Goal: Task Accomplishment & Management: Manage account settings

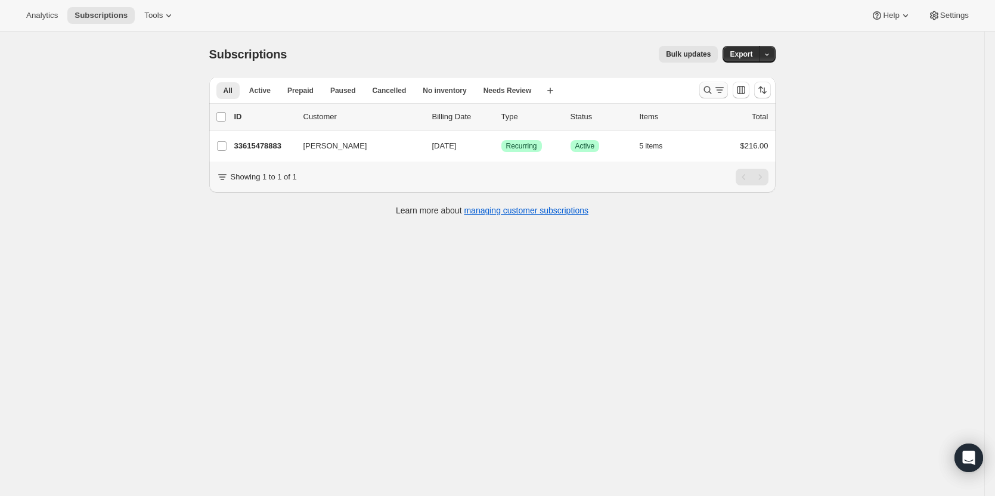
click at [711, 89] on icon "Search and filter results" at bounding box center [708, 90] width 12 height 12
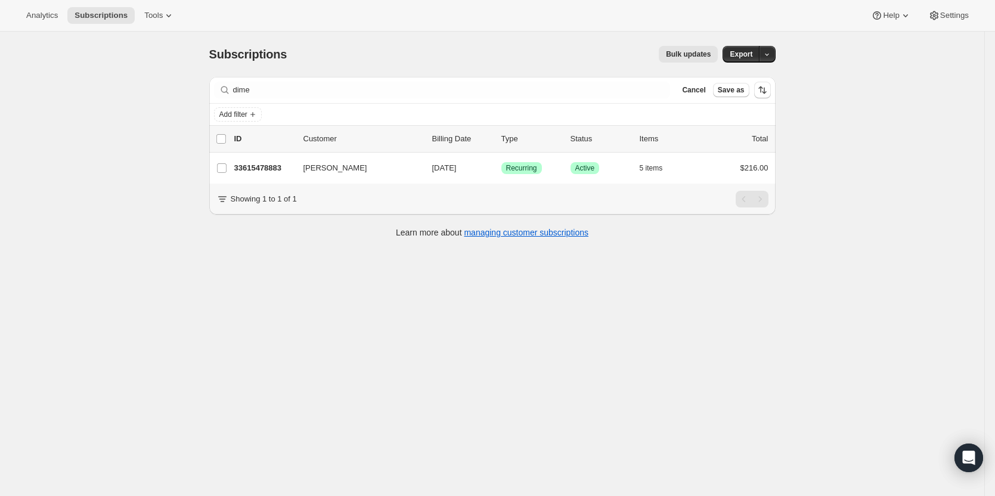
drag, startPoint x: 260, startPoint y: 93, endPoint x: 221, endPoint y: 92, distance: 39.3
click at [221, 92] on div "Filter subscribers dime Clear Cancel Save as" at bounding box center [492, 90] width 566 height 26
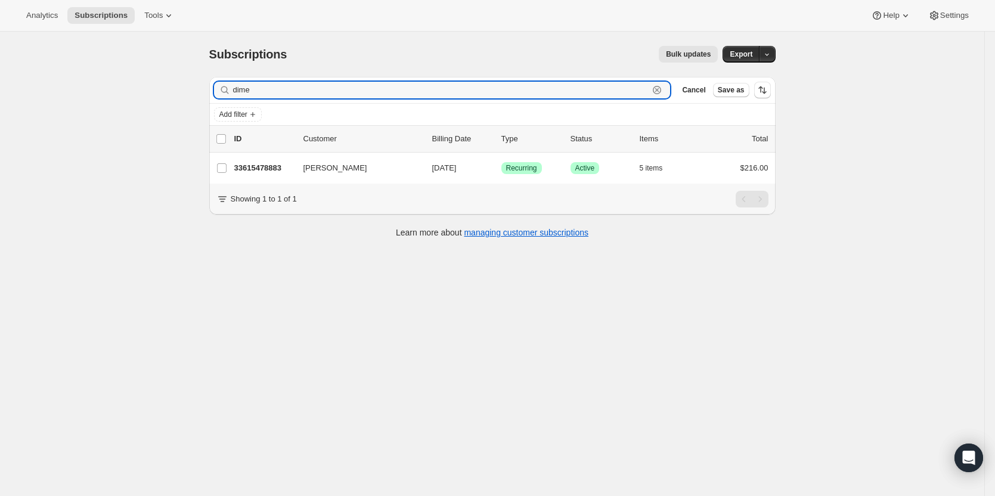
drag, startPoint x: 277, startPoint y: 86, endPoint x: 178, endPoint y: 88, distance: 99.6
click at [178, 88] on div "Subscriptions. This page is ready Subscriptions Bulk updates More actions Bulk …" at bounding box center [492, 280] width 984 height 496
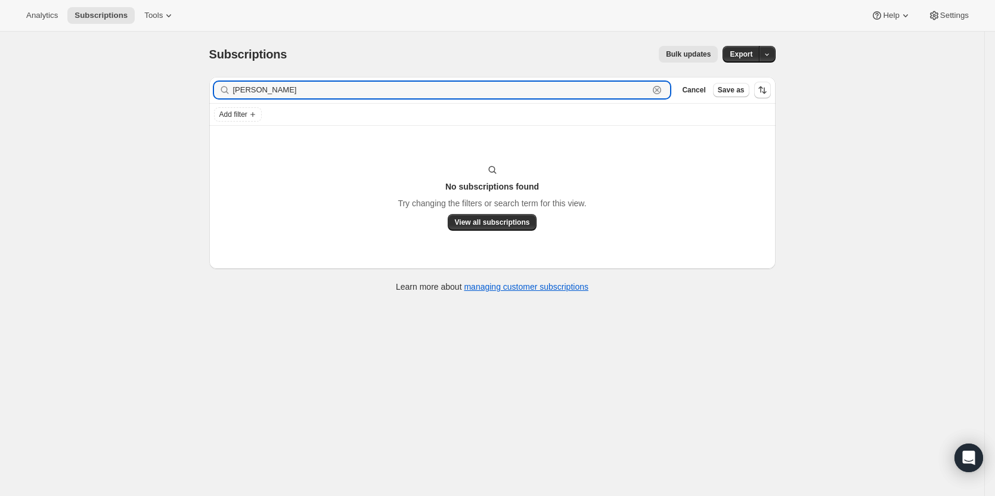
drag, startPoint x: 270, startPoint y: 89, endPoint x: 196, endPoint y: 92, distance: 74.0
click at [197, 90] on div "Subscriptions. This page is ready Subscriptions Bulk updates More actions Bulk …" at bounding box center [492, 280] width 984 height 496
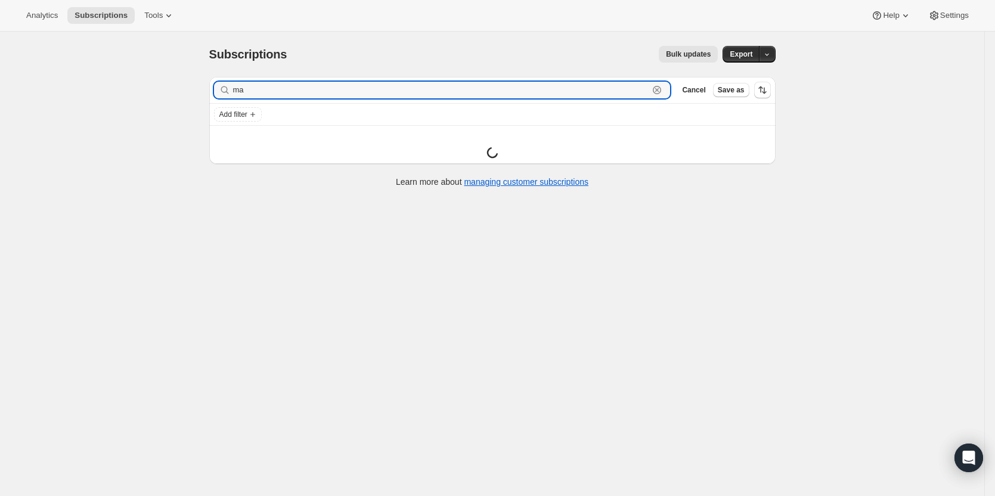
type input "m"
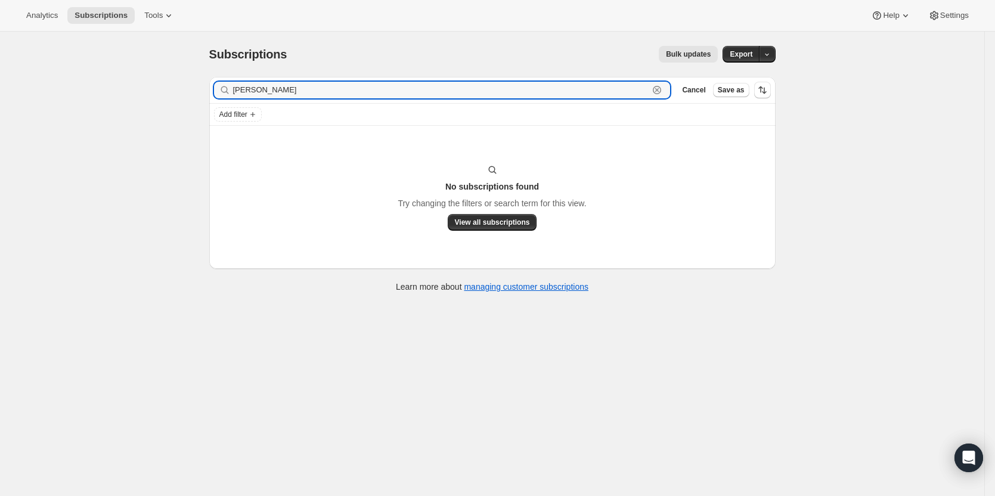
type input "[PERSON_NAME]"
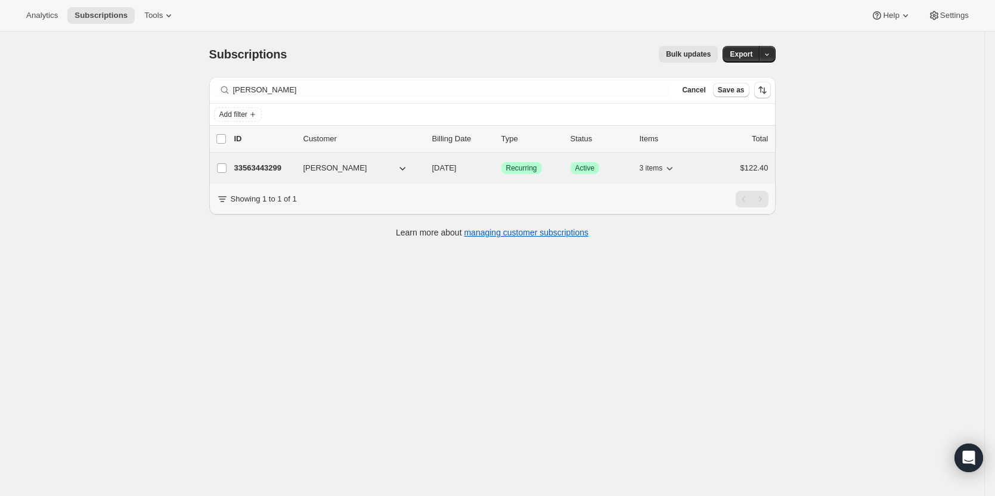
click at [290, 170] on p "33563443299" at bounding box center [264, 168] width 60 height 12
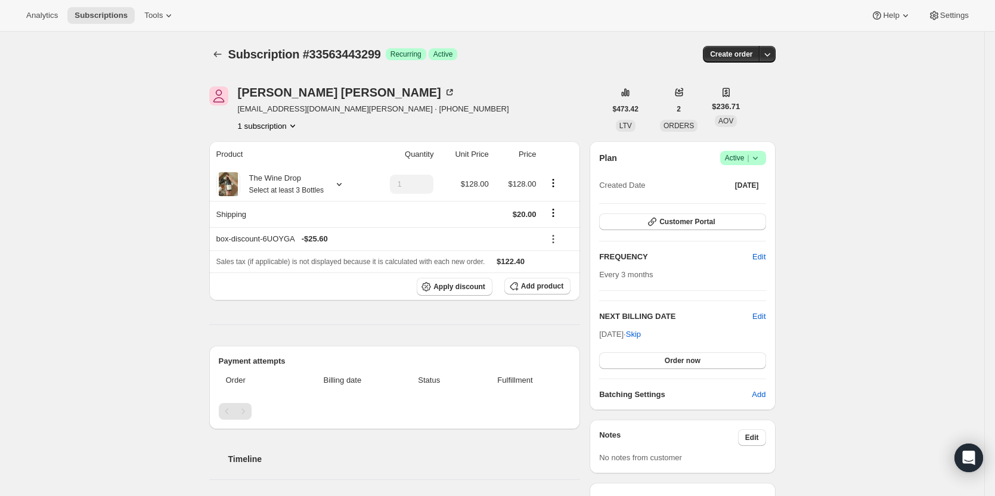
click at [757, 158] on icon at bounding box center [754, 158] width 5 height 3
click at [749, 200] on span "Cancel subscription" at bounding box center [746, 201] width 67 height 9
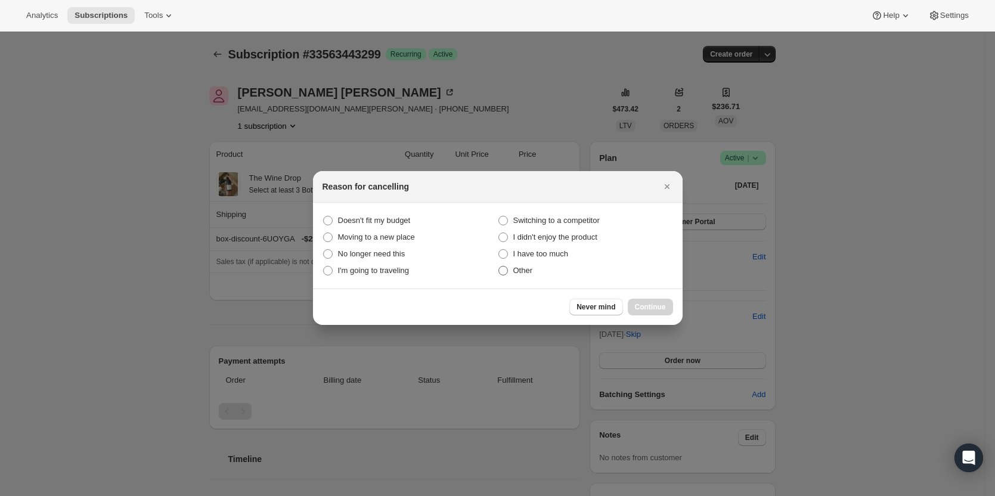
drag, startPoint x: 524, startPoint y: 264, endPoint x: 536, endPoint y: 271, distance: 13.6
click at [524, 265] on label "Other" at bounding box center [585, 270] width 175 height 17
click at [499, 266] on input "Other" at bounding box center [498, 266] width 1 height 1
radio input "true"
click at [649, 302] on button "Continue" at bounding box center [650, 307] width 45 height 17
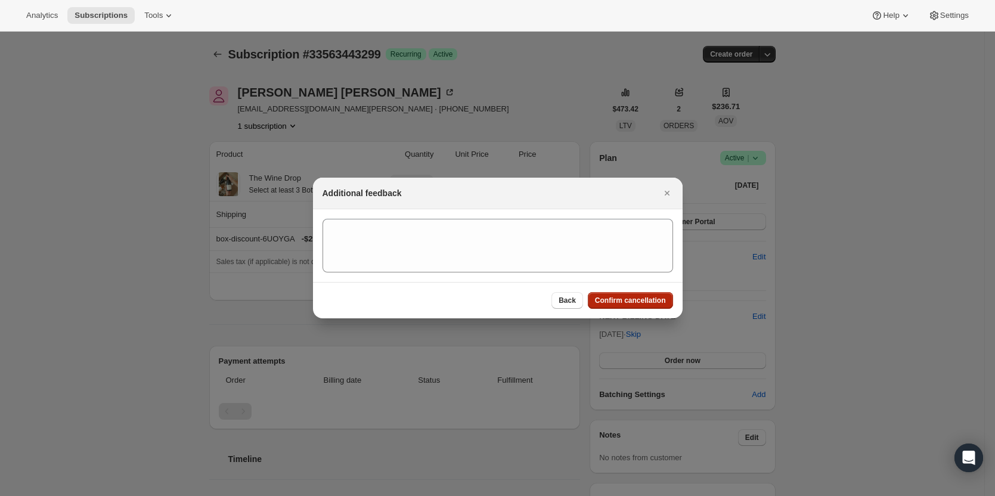
click at [637, 302] on span "Confirm cancellation" at bounding box center [630, 301] width 71 height 10
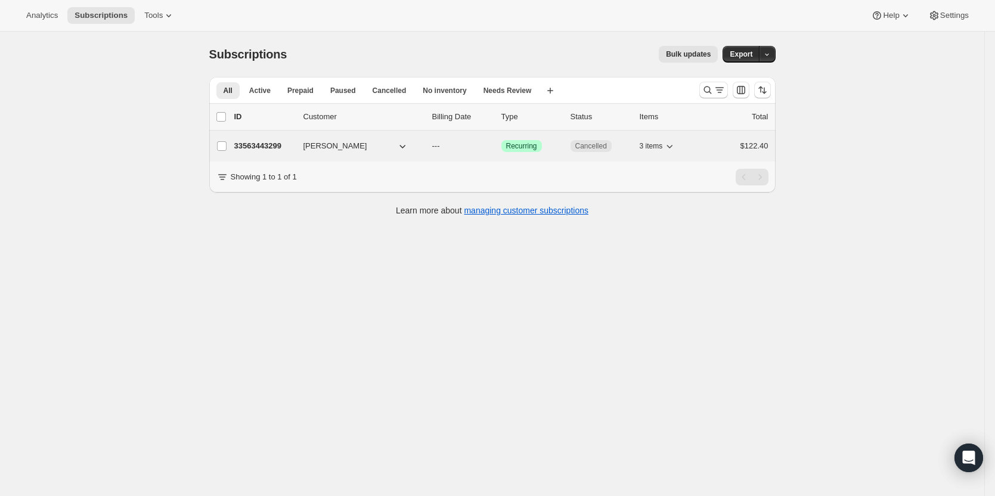
click at [255, 144] on p "33563443299" at bounding box center [264, 146] width 60 height 12
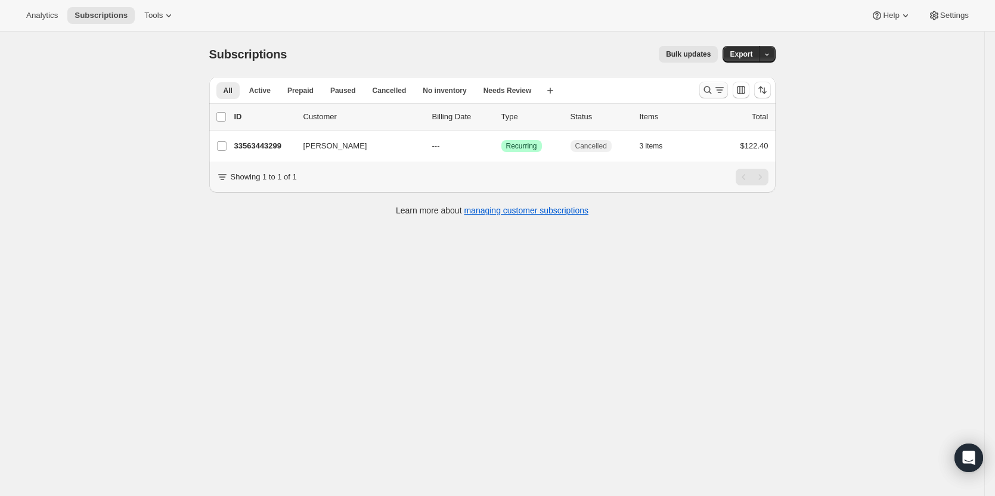
click at [722, 92] on icon "Search and filter results" at bounding box center [719, 90] width 12 height 12
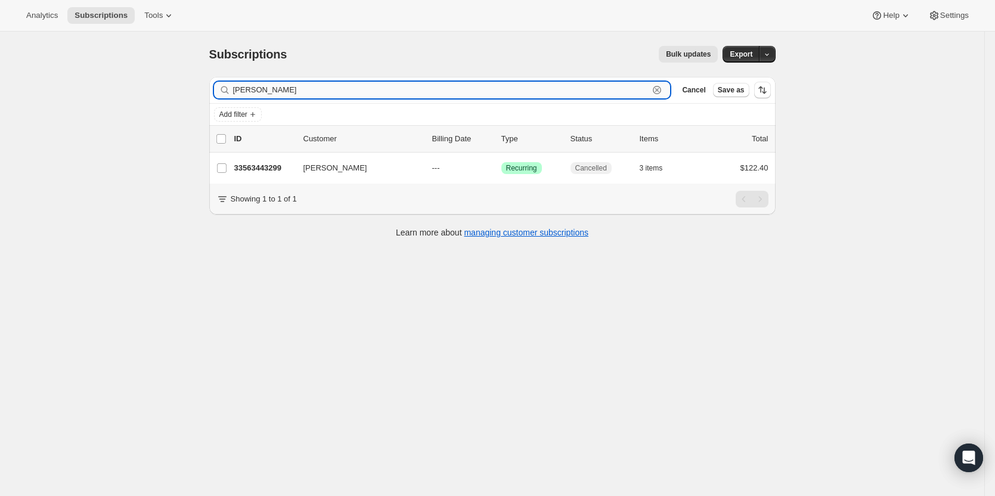
click at [663, 88] on icon "button" at bounding box center [657, 90] width 12 height 12
paste input "[PERSON_NAME]"
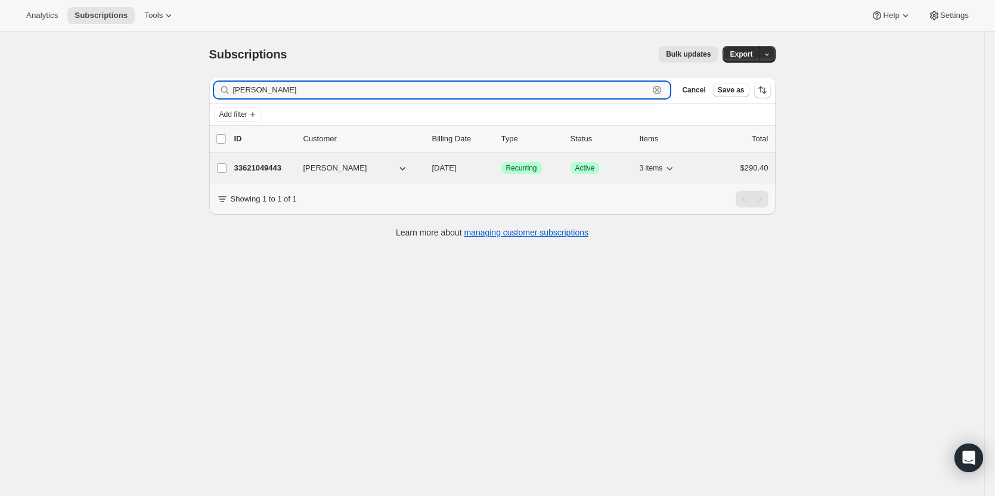
type input "[PERSON_NAME]"
click at [248, 163] on p "33621049443" at bounding box center [264, 168] width 60 height 12
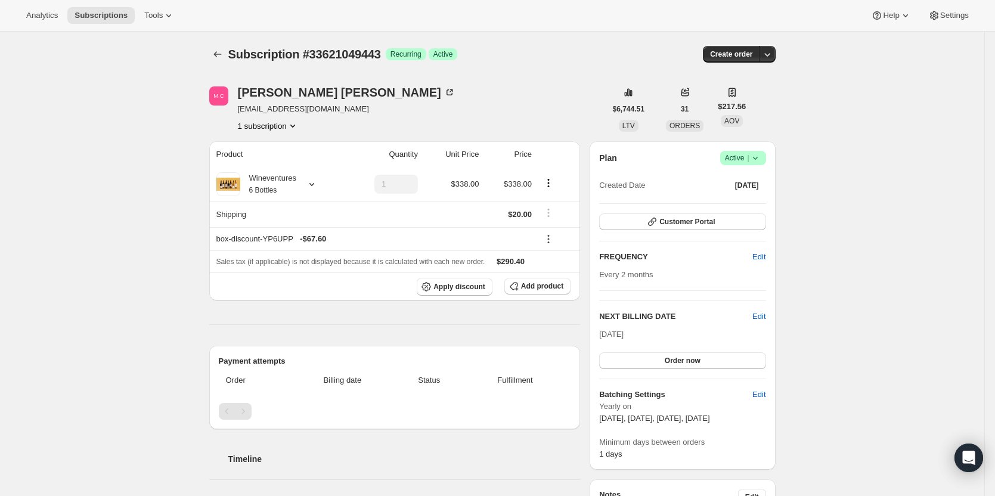
click at [758, 159] on icon at bounding box center [755, 158] width 12 height 12
click at [749, 193] on button "Cancel subscription" at bounding box center [746, 201] width 75 height 19
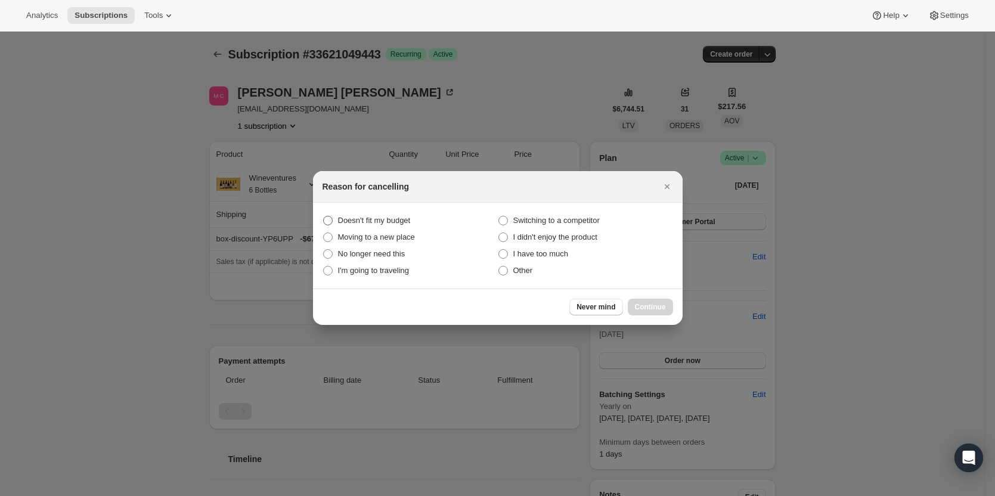
click at [394, 225] on span "Doesn't fit my budget" at bounding box center [374, 220] width 73 height 9
click at [324, 216] on budget "Doesn't fit my budget" at bounding box center [323, 216] width 1 height 1
radio budget "true"
click at [648, 311] on span "Continue" at bounding box center [650, 307] width 31 height 10
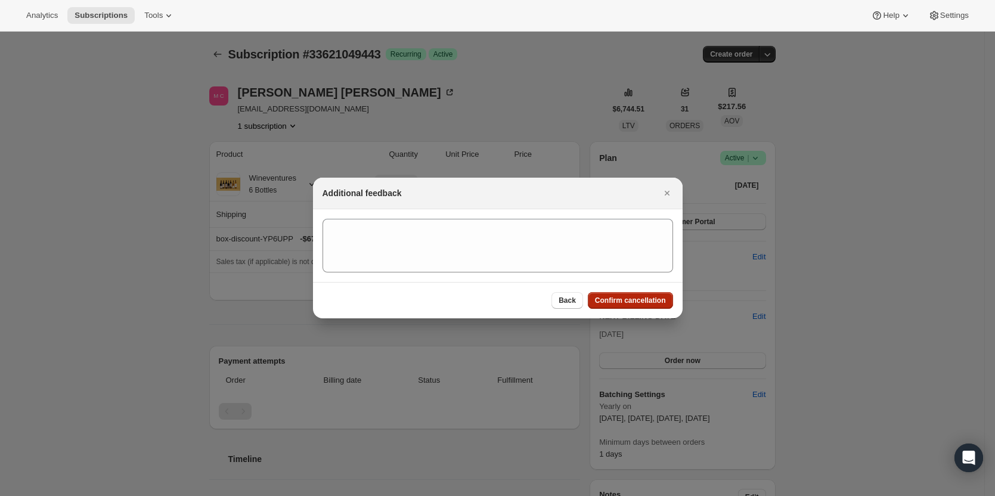
click at [647, 306] on button "Confirm cancellation" at bounding box center [630, 300] width 85 height 17
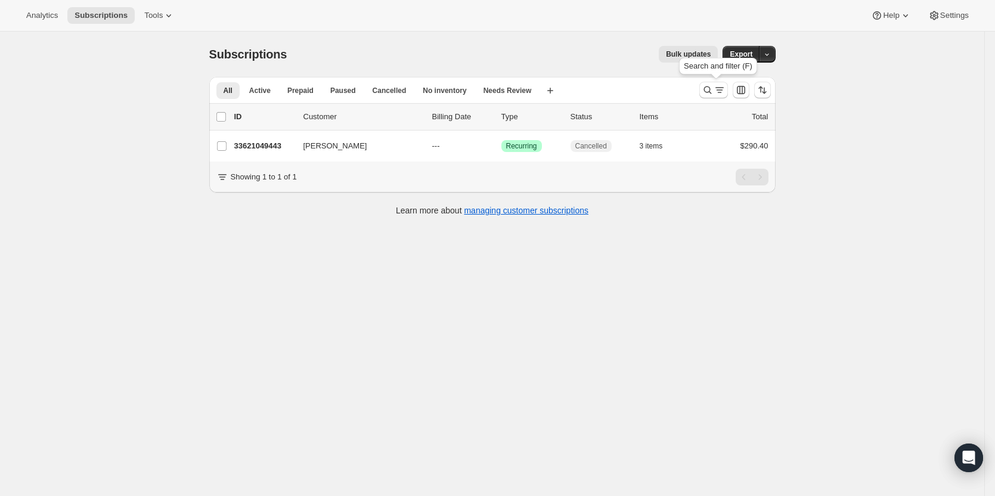
click at [702, 92] on div at bounding box center [734, 90] width 81 height 24
click at [709, 91] on icon "Search and filter results" at bounding box center [708, 90] width 12 height 12
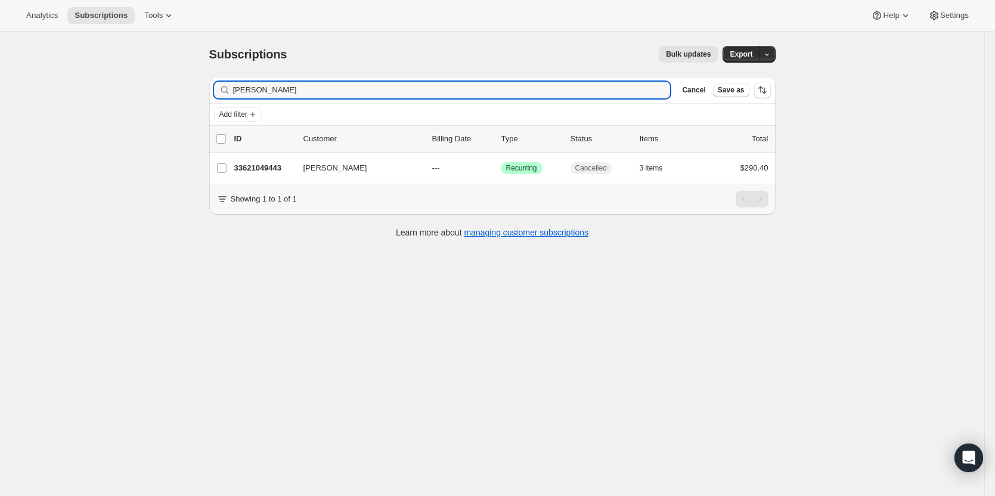
drag, startPoint x: 478, startPoint y: 95, endPoint x: 172, endPoint y: 108, distance: 306.6
click at [172, 108] on div "Subscriptions. This page is ready Subscriptions Bulk updates More actions Bulk …" at bounding box center [492, 280] width 984 height 496
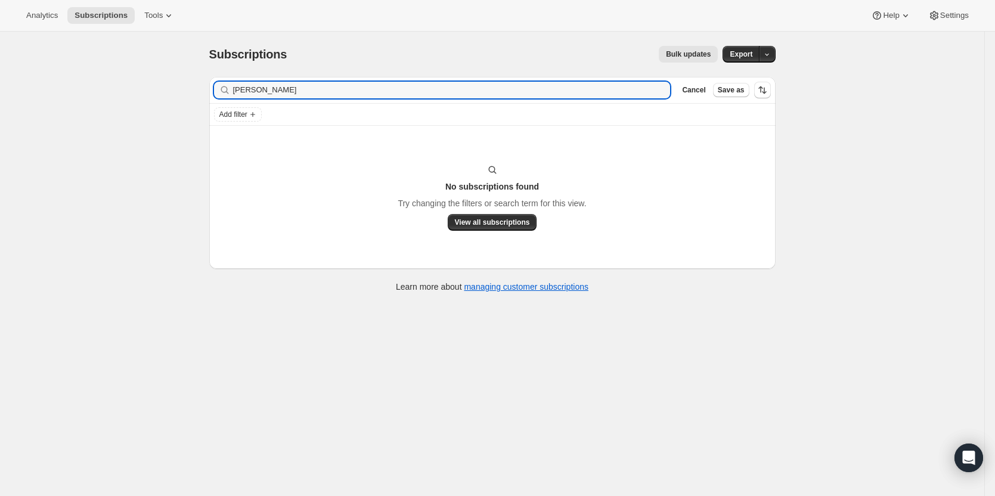
click at [113, 95] on div "Subscriptions. This page is ready Subscriptions Bulk updates More actions Bulk …" at bounding box center [492, 280] width 984 height 496
drag, startPoint x: 287, startPoint y: 90, endPoint x: 193, endPoint y: 98, distance: 93.9
click at [193, 98] on div "Subscriptions. This page is ready Subscriptions Bulk updates More actions Bulk …" at bounding box center [492, 280] width 984 height 496
drag, startPoint x: 439, startPoint y: 93, endPoint x: 211, endPoint y: 97, distance: 228.3
click at [211, 97] on div "Filter subscribers [PERSON_NAME] and [PERSON_NAME] Cancel Save as Add filter No…" at bounding box center [488, 185] width 576 height 237
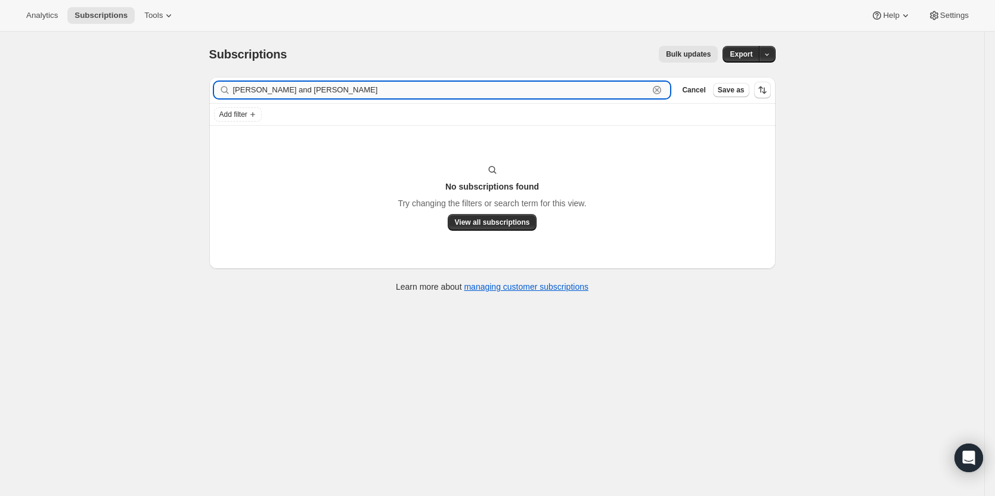
paste input "[EMAIL_ADDRESS][DOMAIN_NAME]"
type input "[EMAIL_ADDRESS][DOMAIN_NAME]"
